Goal: Task Accomplishment & Management: Manage account settings

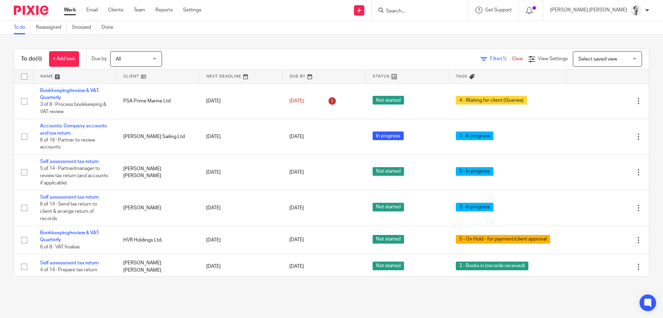
scroll to position [3, 0]
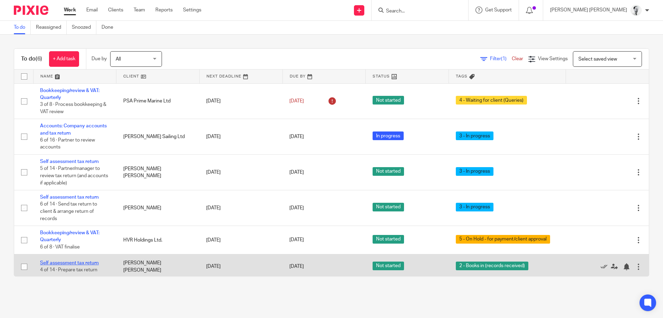
click at [64, 265] on link "Self assessment tax return" at bounding box center [69, 262] width 59 height 5
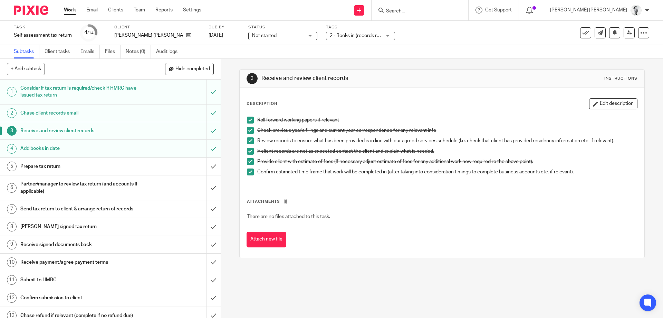
click at [340, 35] on span "2 - Books in (records received)" at bounding box center [363, 35] width 66 height 5
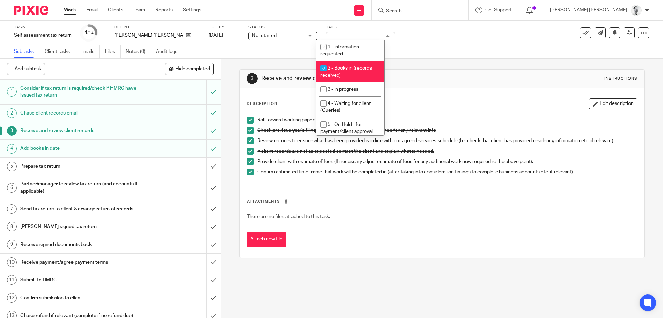
click at [350, 79] on li "2 - Books in (records received)" at bounding box center [350, 71] width 68 height 21
checkbox input "false"
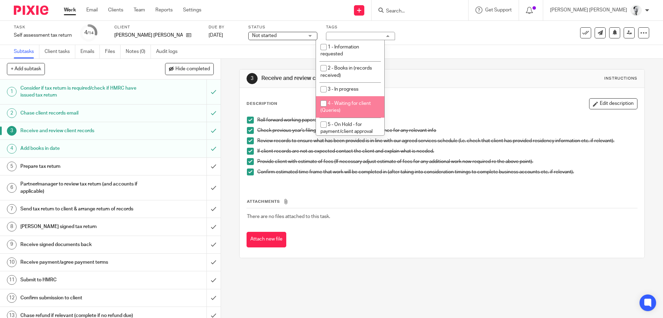
click at [354, 107] on li "4 - Waiting for client (Queries)" at bounding box center [350, 106] width 68 height 21
checkbox input "true"
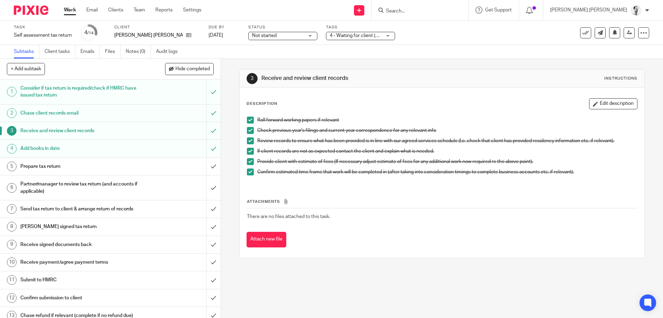
click at [437, 112] on div "Description Edit description Roll forward working papers if relevant Check prev…" at bounding box center [442, 141] width 391 height 86
click at [73, 9] on link "Work" at bounding box center [70, 10] width 12 height 7
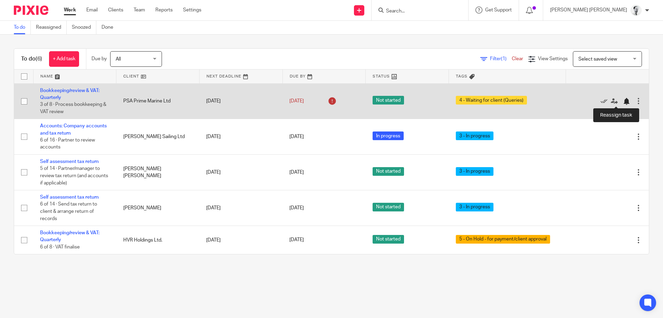
click at [624, 100] on div at bounding box center [626, 101] width 7 height 7
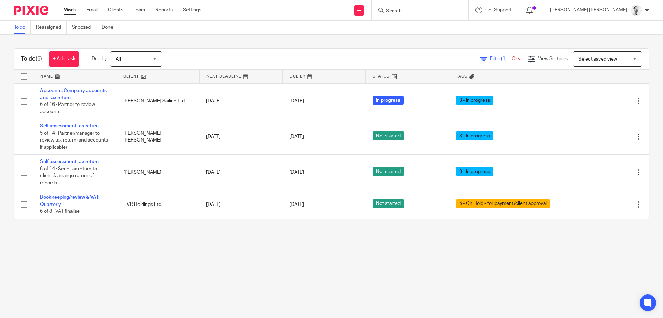
click at [448, 9] on input "Search" at bounding box center [417, 11] width 62 height 6
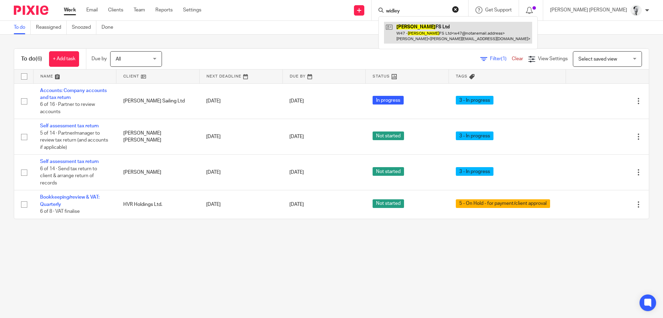
type input "widley"
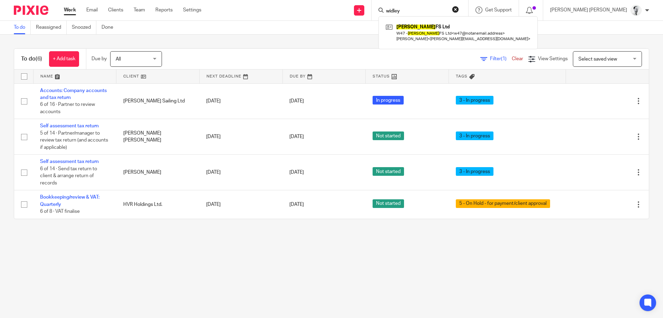
click at [543, 12] on div at bounding box center [531, 10] width 24 height 20
click at [533, 9] on icon at bounding box center [529, 10] width 7 height 7
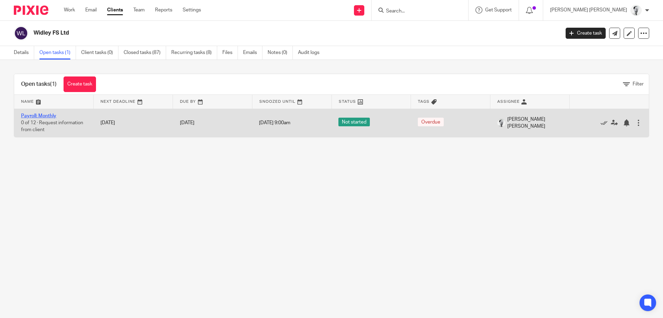
click at [50, 114] on link "Payroll: Monthly" at bounding box center [38, 115] width 35 height 5
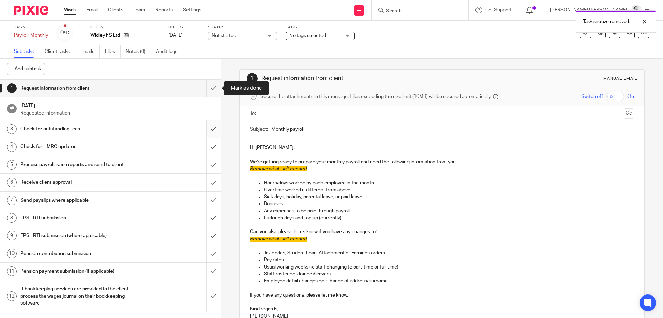
click at [211, 92] on input "submit" at bounding box center [110, 87] width 221 height 17
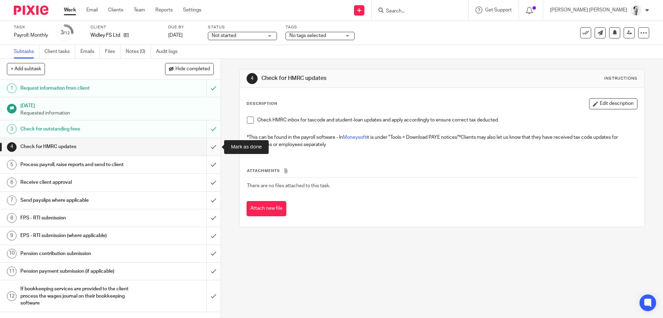
click at [209, 150] on input "submit" at bounding box center [110, 146] width 221 height 17
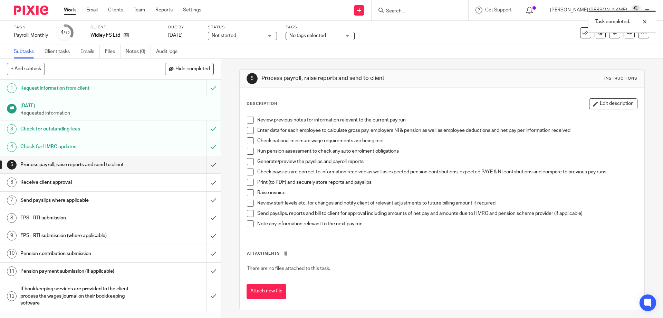
click at [252, 223] on span at bounding box center [250, 223] width 7 height 7
click at [250, 201] on span at bounding box center [250, 202] width 7 height 7
click at [249, 189] on span at bounding box center [250, 192] width 7 height 7
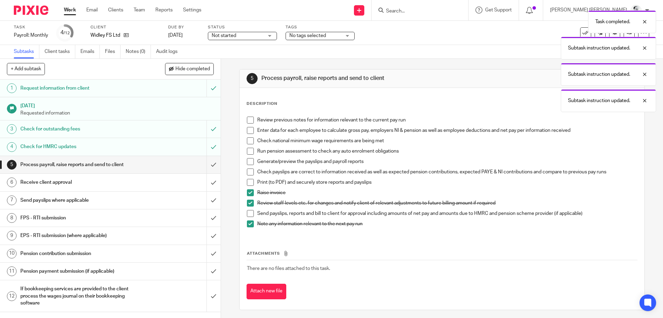
click at [253, 180] on span at bounding box center [250, 182] width 7 height 7
click at [251, 171] on span at bounding box center [250, 171] width 7 height 7
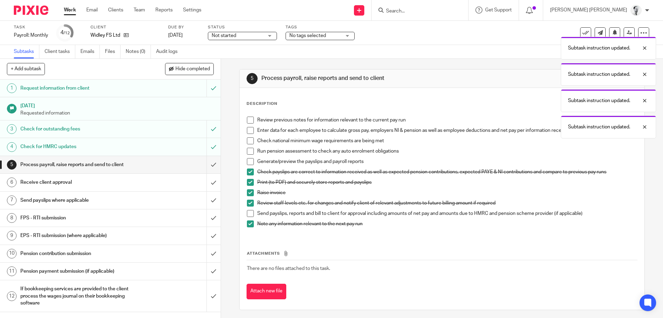
click at [249, 159] on span at bounding box center [250, 161] width 7 height 7
click at [250, 149] on span at bounding box center [250, 151] width 7 height 7
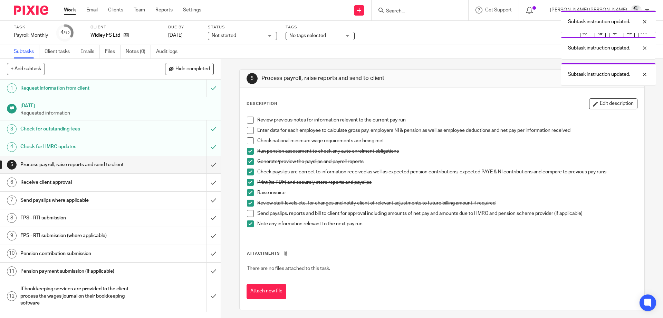
click at [251, 138] on span at bounding box center [250, 140] width 7 height 7
click at [252, 128] on span at bounding box center [250, 130] width 7 height 7
click at [249, 120] on span at bounding box center [250, 119] width 7 height 7
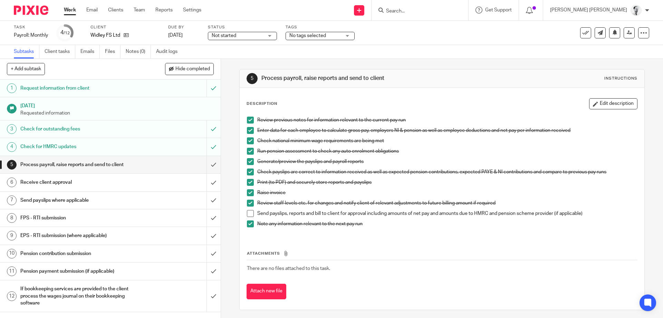
click at [252, 217] on li "Send payslips, reports and bill to client for approval including amounts of net…" at bounding box center [442, 215] width 390 height 10
click at [252, 214] on span at bounding box center [250, 213] width 7 height 7
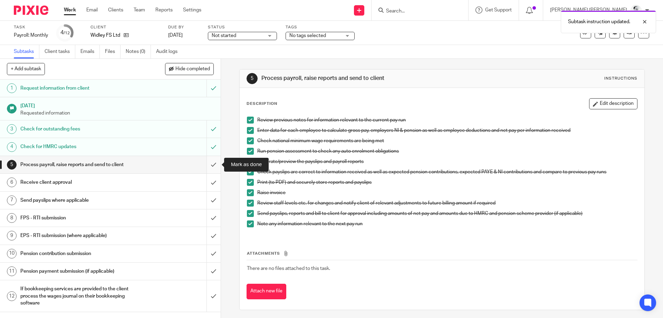
click at [214, 166] on input "submit" at bounding box center [110, 164] width 221 height 17
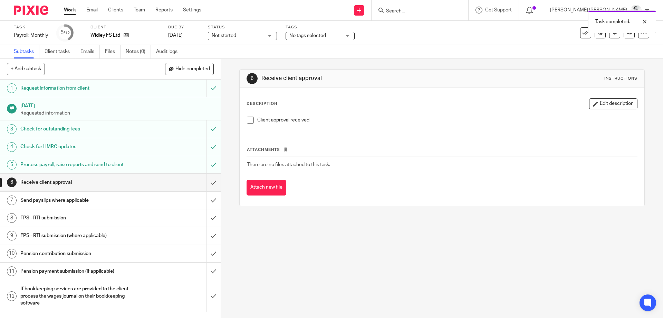
click at [179, 167] on div "Process payroll, raise reports and send to client" at bounding box center [109, 164] width 179 height 10
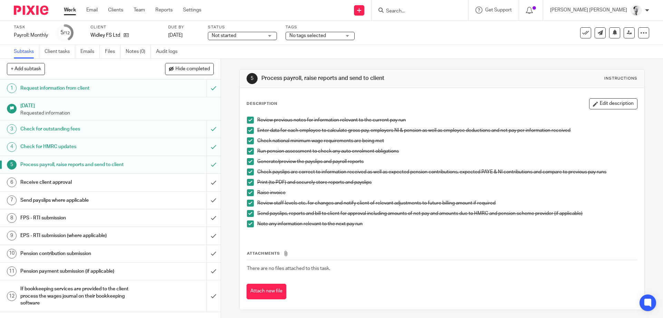
click at [179, 182] on div "Receive client approval" at bounding box center [109, 182] width 179 height 10
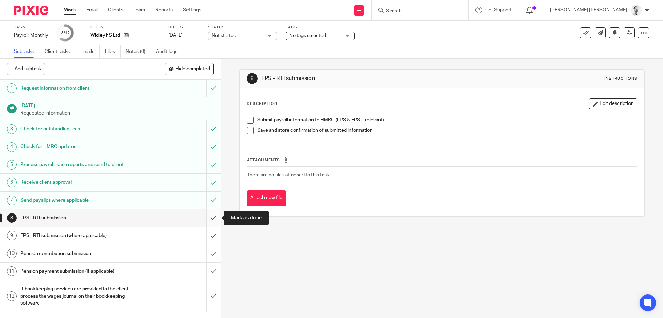
click at [215, 216] on input "submit" at bounding box center [110, 217] width 221 height 17
click at [210, 237] on input "submit" at bounding box center [110, 235] width 221 height 17
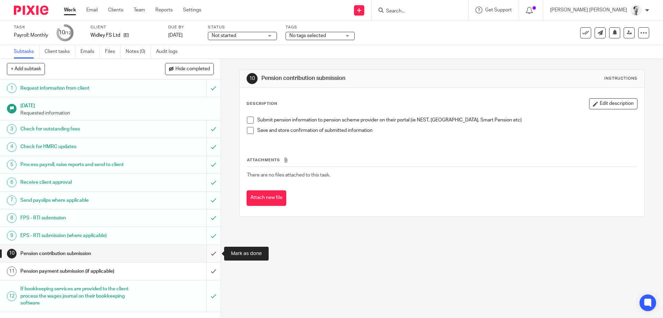
click at [213, 252] on input "submit" at bounding box center [110, 253] width 221 height 17
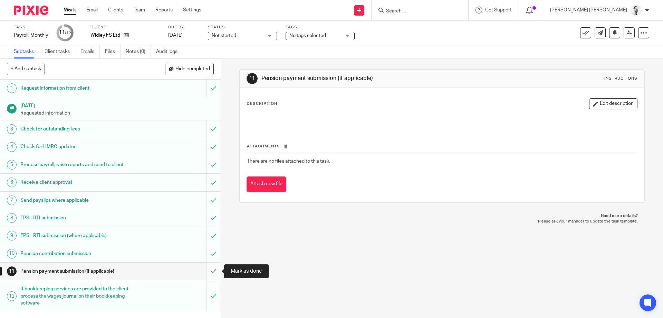
click at [210, 272] on input "submit" at bounding box center [110, 270] width 221 height 17
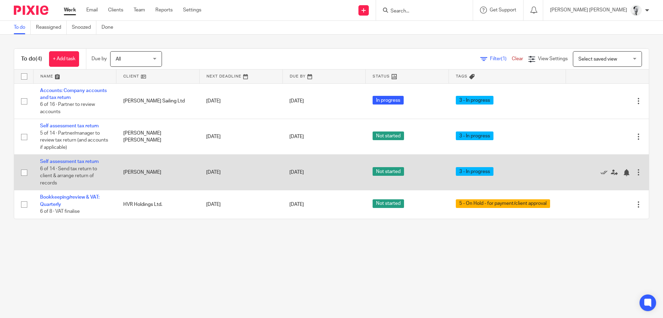
click at [57, 158] on td "Self assessment tax return 6 of 14 · Send tax return to client & arrange return…" at bounding box center [74, 172] width 83 height 36
click at [60, 161] on link "Self assessment tax return" at bounding box center [69, 161] width 59 height 5
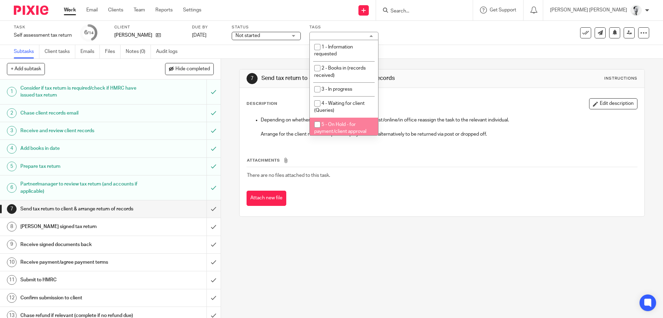
drag, startPoint x: 0, startPoint y: 0, endPoint x: 342, endPoint y: 130, distance: 366.1
click at [344, 138] on div "Depending on whether the return is going out in the post/online/in office reass…" at bounding box center [442, 128] width 397 height 30
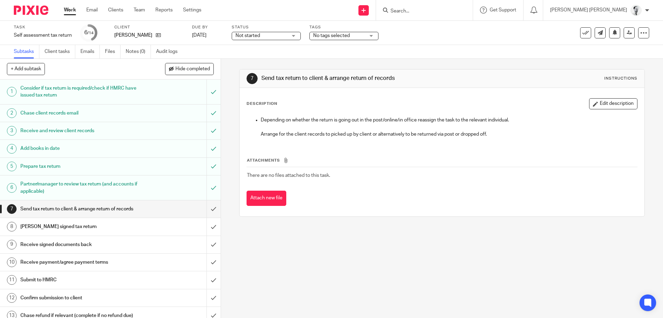
drag, startPoint x: 356, startPoint y: 27, endPoint x: 354, endPoint y: 35, distance: 7.4
click at [356, 28] on label "Tags" at bounding box center [344, 28] width 69 height 6
click at [353, 39] on div "No tags selected" at bounding box center [344, 36] width 69 height 8
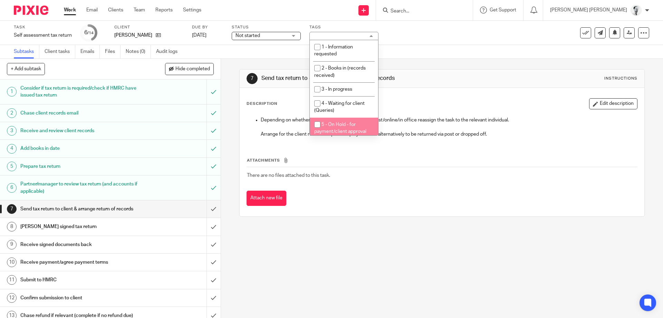
click at [350, 126] on span "5 - On Hold - for payment/client approval" at bounding box center [340, 128] width 52 height 12
checkbox input "true"
click at [213, 209] on input "submit" at bounding box center [110, 208] width 221 height 17
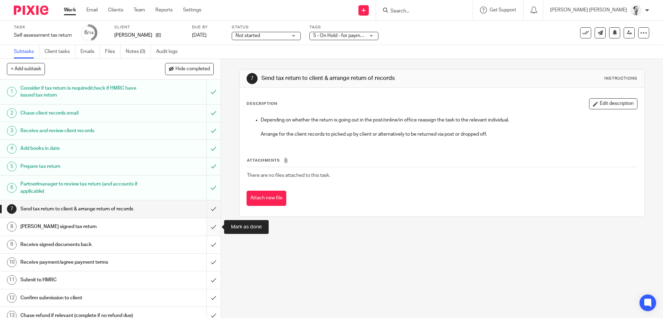
click at [213, 223] on input "submit" at bounding box center [110, 226] width 221 height 17
click at [213, 240] on input "submit" at bounding box center [110, 244] width 221 height 17
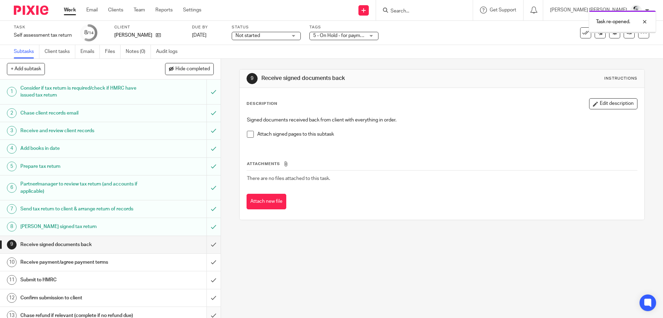
scroll to position [25, 0]
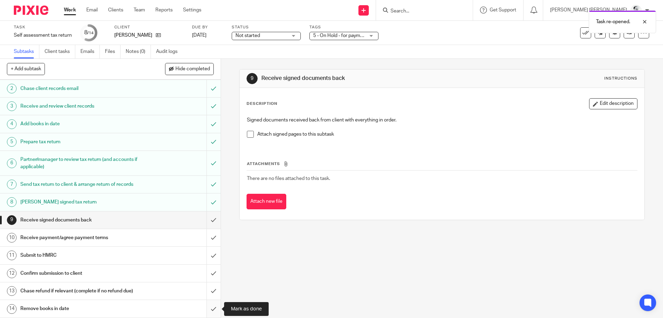
click at [212, 305] on input "submit" at bounding box center [110, 308] width 221 height 17
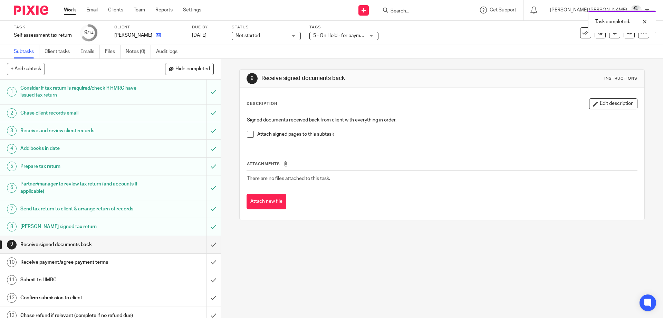
click at [156, 36] on icon at bounding box center [158, 34] width 5 height 5
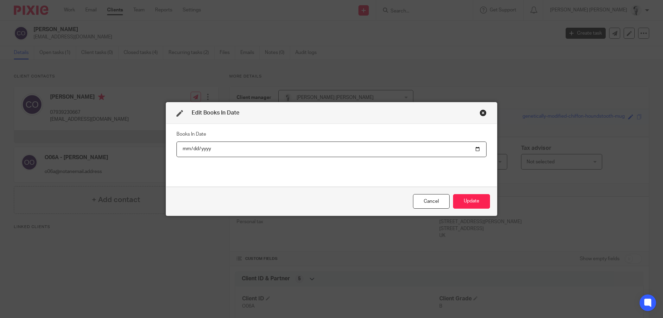
scroll to position [192, 0]
type input "2025-11-01"
click at [453, 194] on button "Update" at bounding box center [471, 201] width 37 height 15
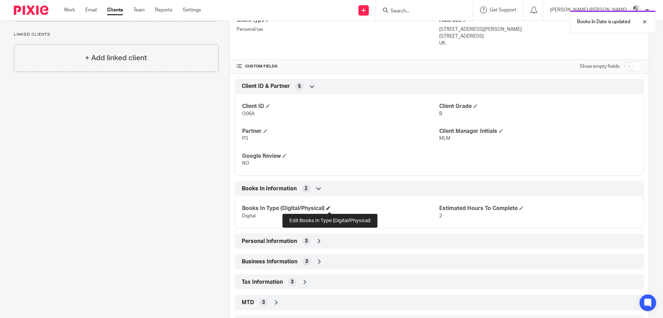
click at [329, 209] on span at bounding box center [329, 208] width 4 height 4
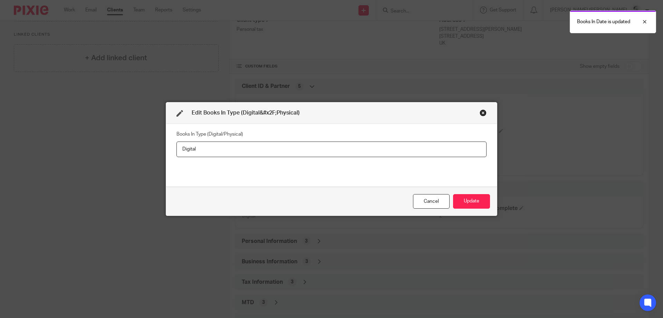
drag, startPoint x: 212, startPoint y: 150, endPoint x: 99, endPoint y: 129, distance: 114.5
click at [177, 141] on input "Digital" at bounding box center [332, 149] width 310 height 16
click at [453, 199] on button "Update" at bounding box center [471, 201] width 37 height 15
click at [520, 207] on div "Books In Type (Digital/Physical) Digital Estimated Hours To Complete 2" at bounding box center [439, 209] width 409 height 37
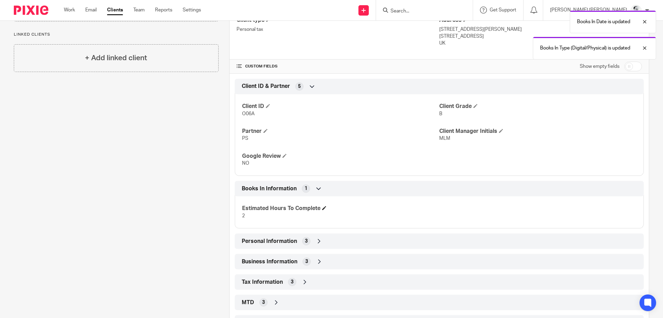
click at [325, 208] on span at bounding box center [324, 208] width 4 height 4
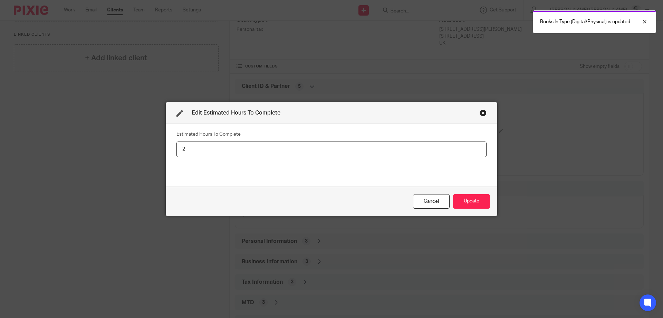
drag, startPoint x: 260, startPoint y: 151, endPoint x: 66, endPoint y: 147, distance: 193.9
click at [177, 149] on input "2" at bounding box center [332, 149] width 310 height 16
click at [453, 194] on button "Update" at bounding box center [471, 201] width 37 height 15
click at [474, 201] on div "Client type Personal tax Address 48 George Street Salisbury, Wiltshire, SP2 7BB…" at bounding box center [439, 167] width 419 height 326
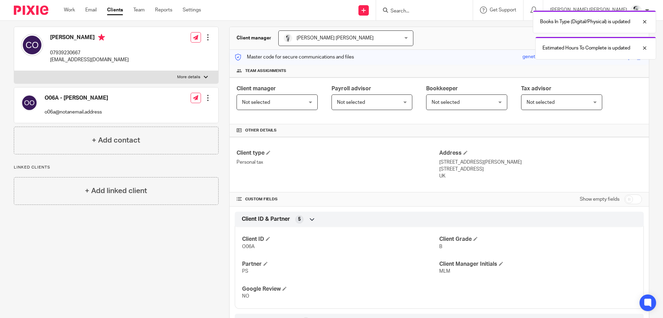
scroll to position [0, 0]
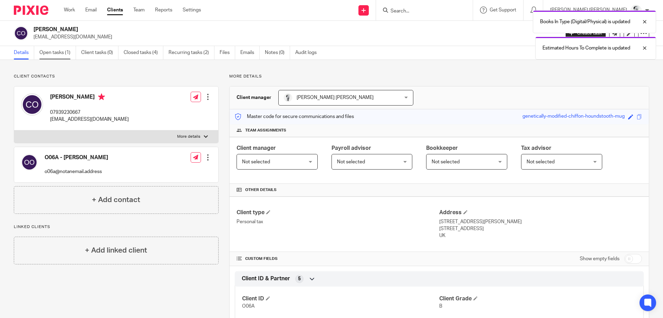
click at [56, 53] on link "Open tasks (1)" at bounding box center [57, 52] width 37 height 13
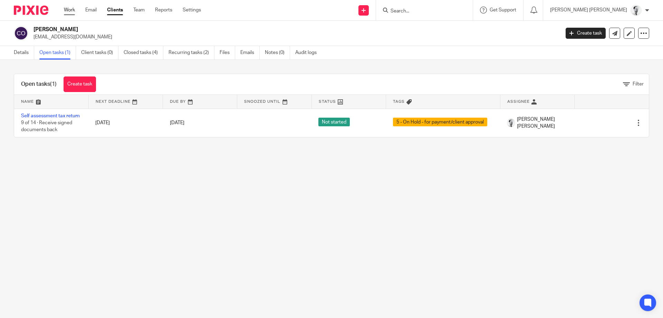
click at [72, 13] on link "Work" at bounding box center [69, 10] width 11 height 7
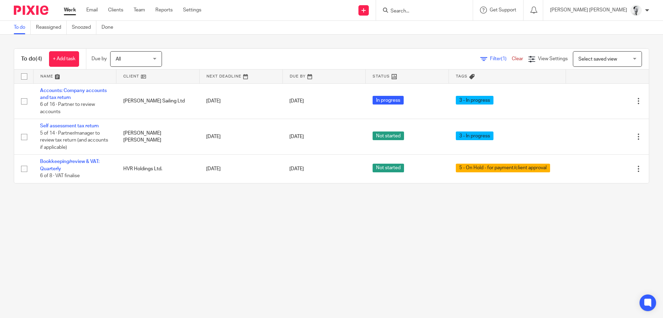
click at [452, 10] on input "Search" at bounding box center [421, 11] width 62 height 6
click at [464, 7] on form at bounding box center [427, 10] width 74 height 9
click at [452, 10] on input "Search" at bounding box center [421, 11] width 62 height 6
type input "k"
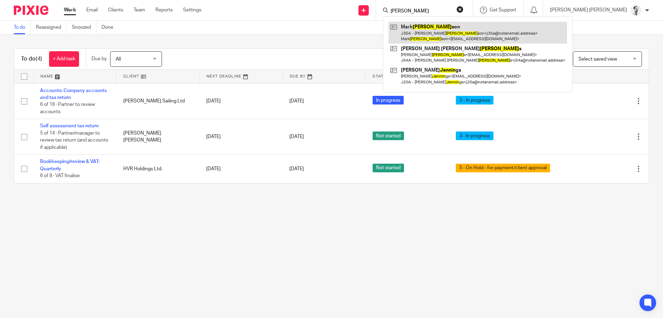
type input "[PERSON_NAME]"
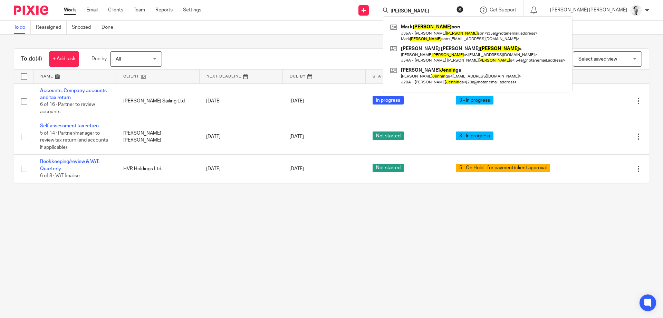
drag, startPoint x: 471, startPoint y: 28, endPoint x: 77, endPoint y: 71, distance: 395.9
click at [471, 28] on link at bounding box center [478, 32] width 179 height 21
